Goal: Task Accomplishment & Management: Manage account settings

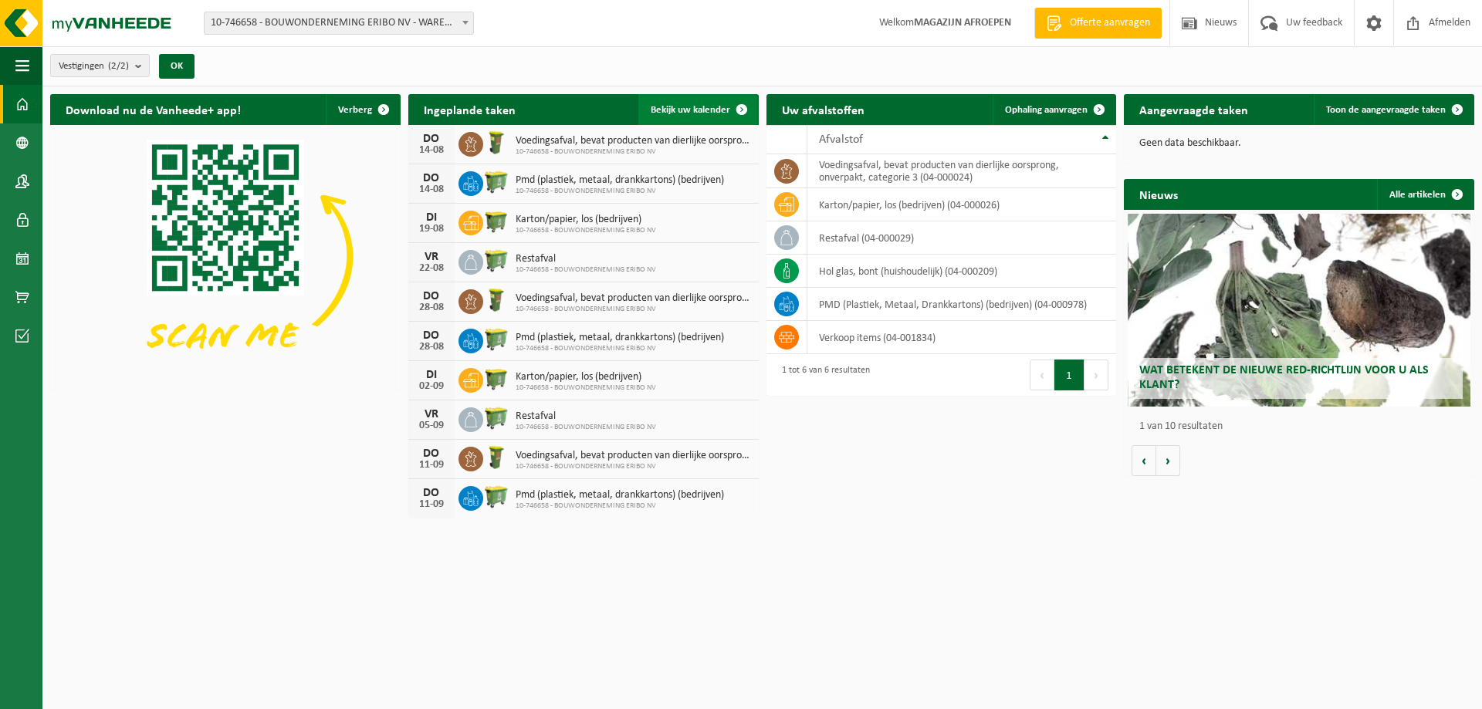
click at [736, 113] on span at bounding box center [741, 109] width 31 height 31
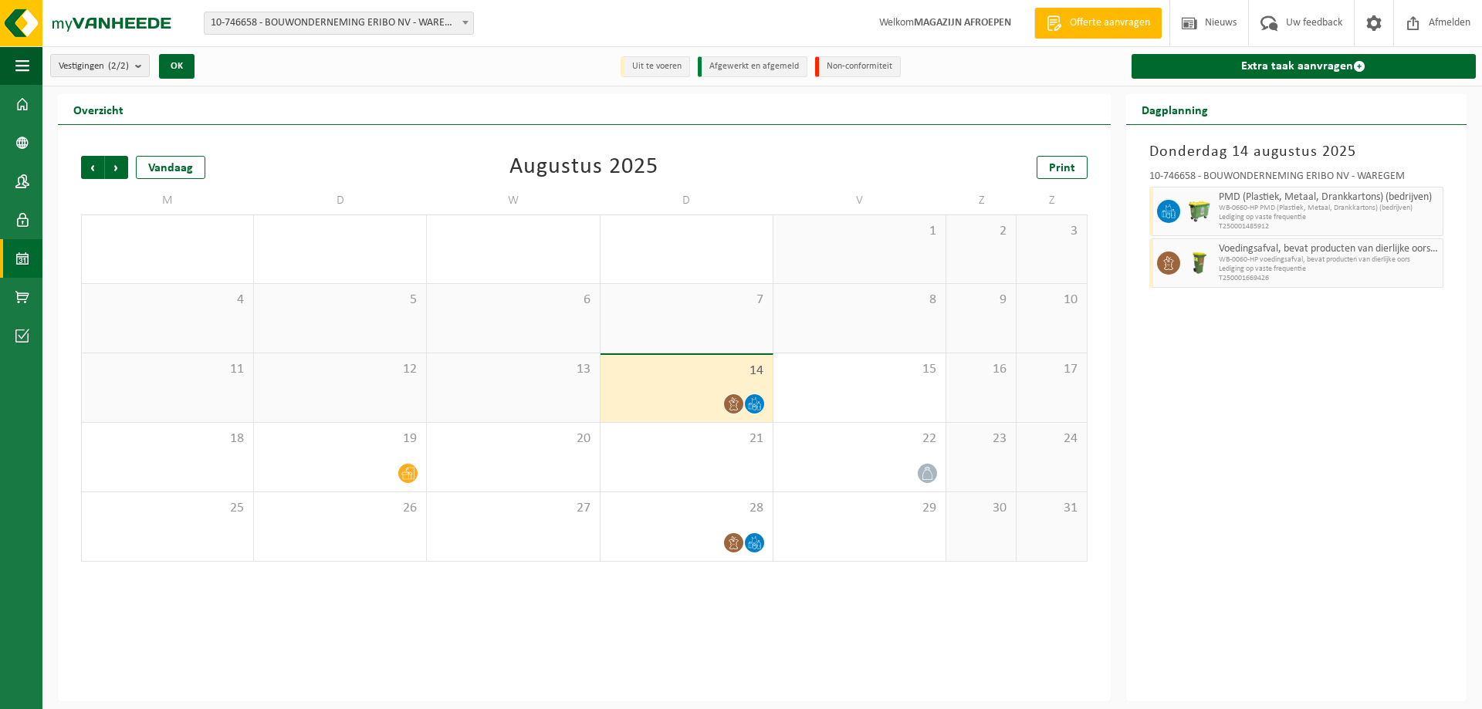
click at [1280, 209] on span "WB-0660-HP PMD (Plastiek, Metaal, Drankkartons) (bedrijven)" at bounding box center [1329, 208] width 220 height 9
click at [1233, 262] on span "WB-0060-HP voedingsafval, bevat producten van dierlijke oors" at bounding box center [1329, 259] width 220 height 9
click at [733, 404] on icon at bounding box center [733, 404] width 13 height 13
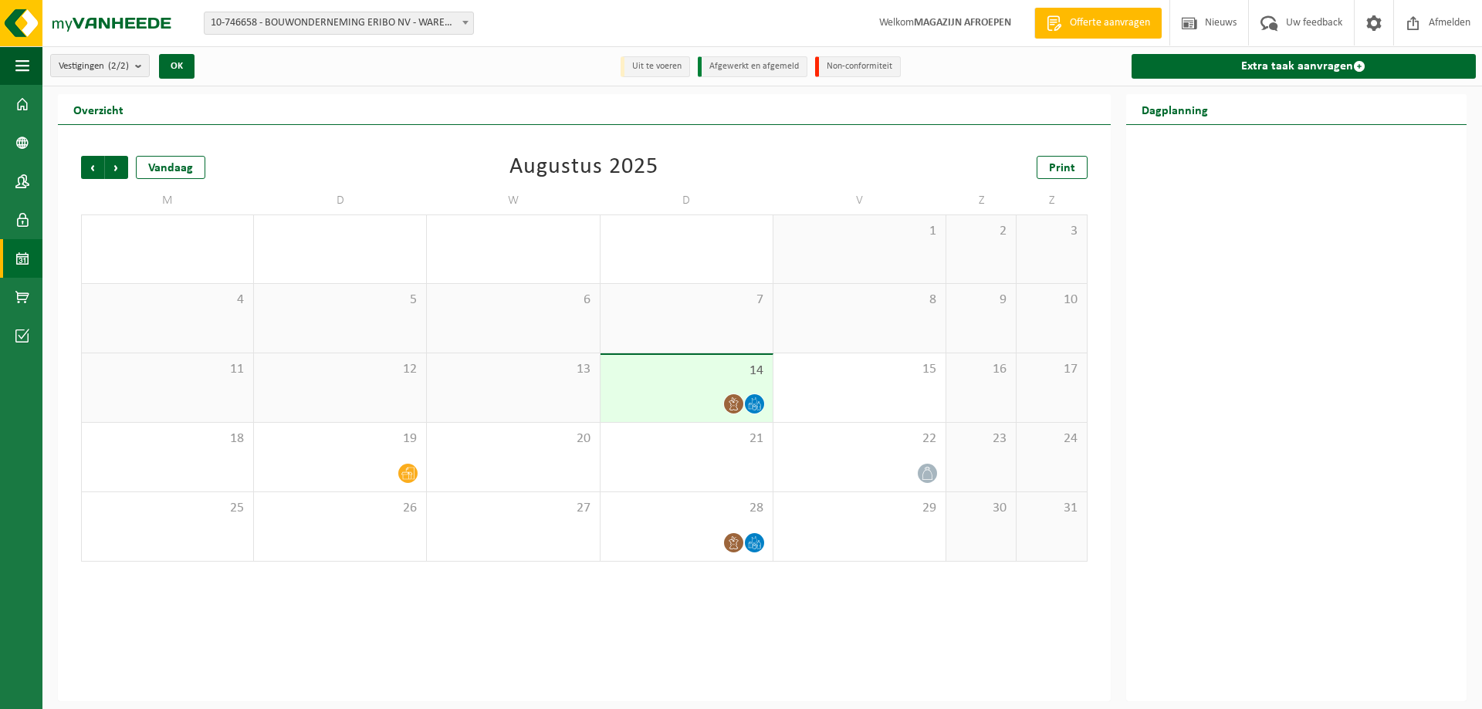
click at [536, 401] on div "13" at bounding box center [513, 388] width 172 height 69
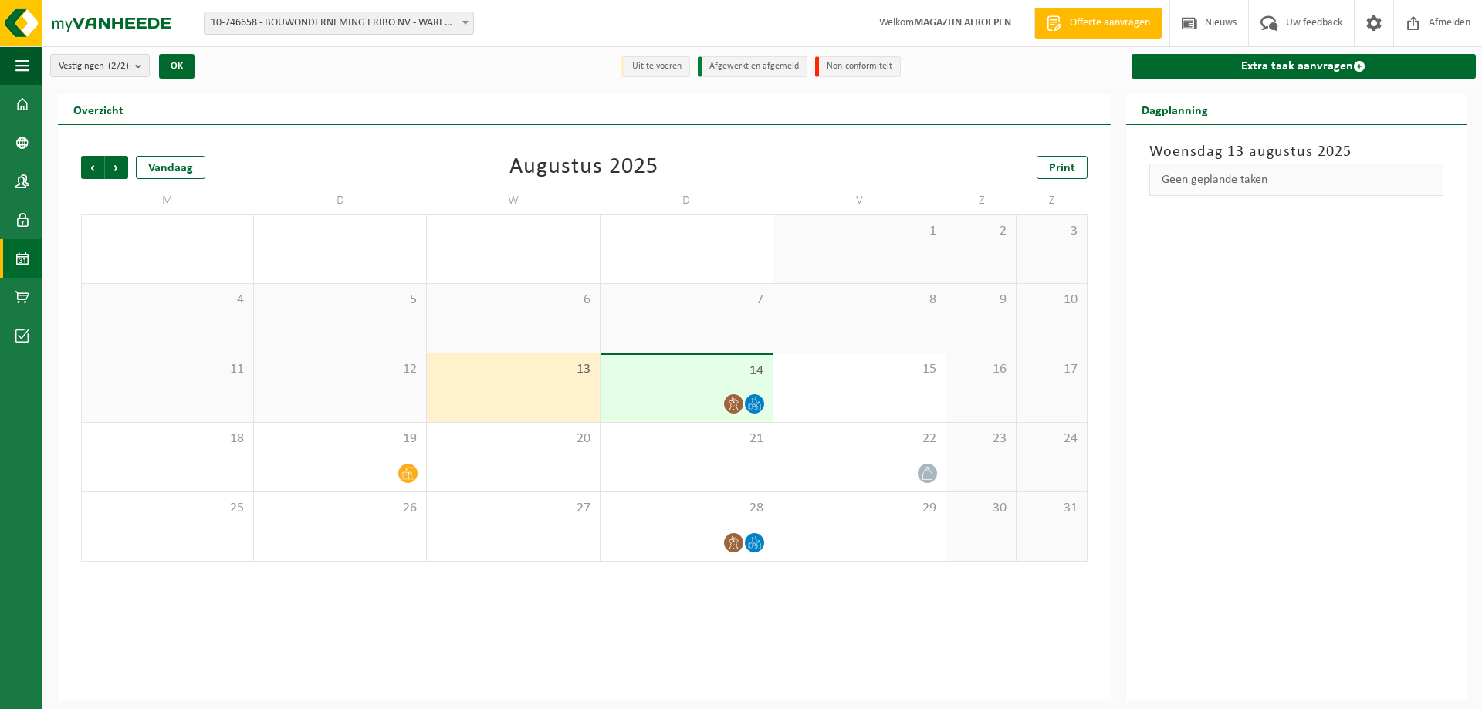
click at [709, 373] on span "14" at bounding box center [686, 371] width 157 height 17
